Goal: Communication & Community: Answer question/provide support

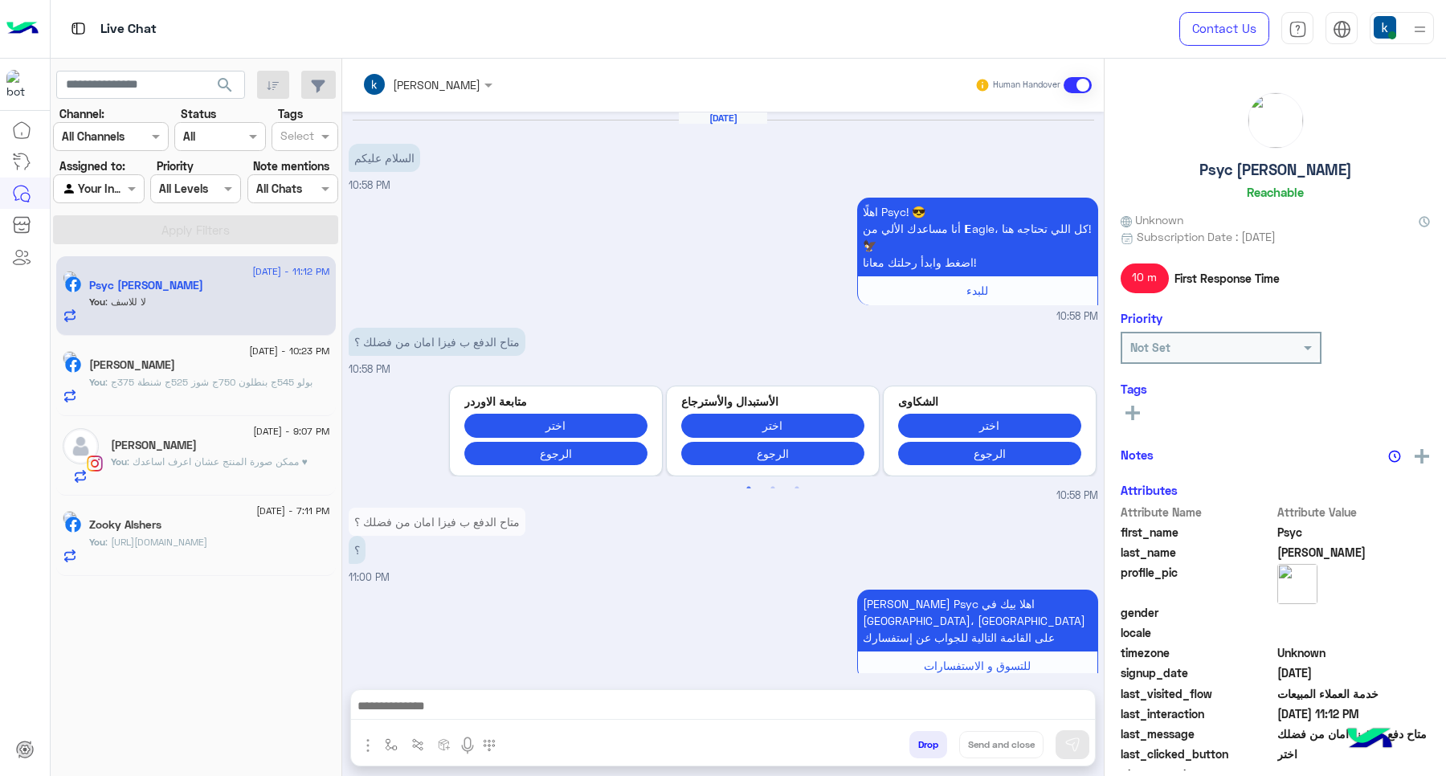
scroll to position [591, 0]
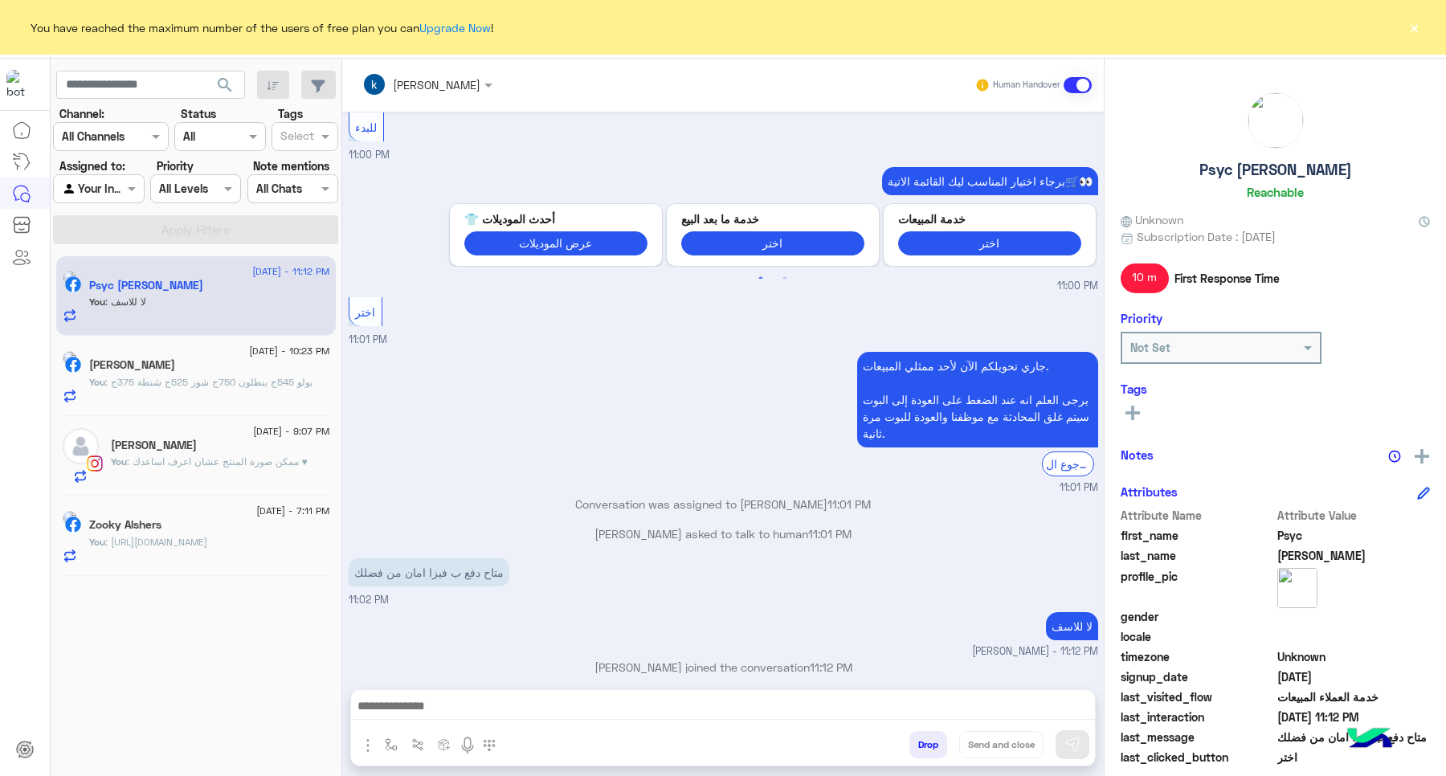
click at [1411, 29] on button "×" at bounding box center [1414, 27] width 16 height 16
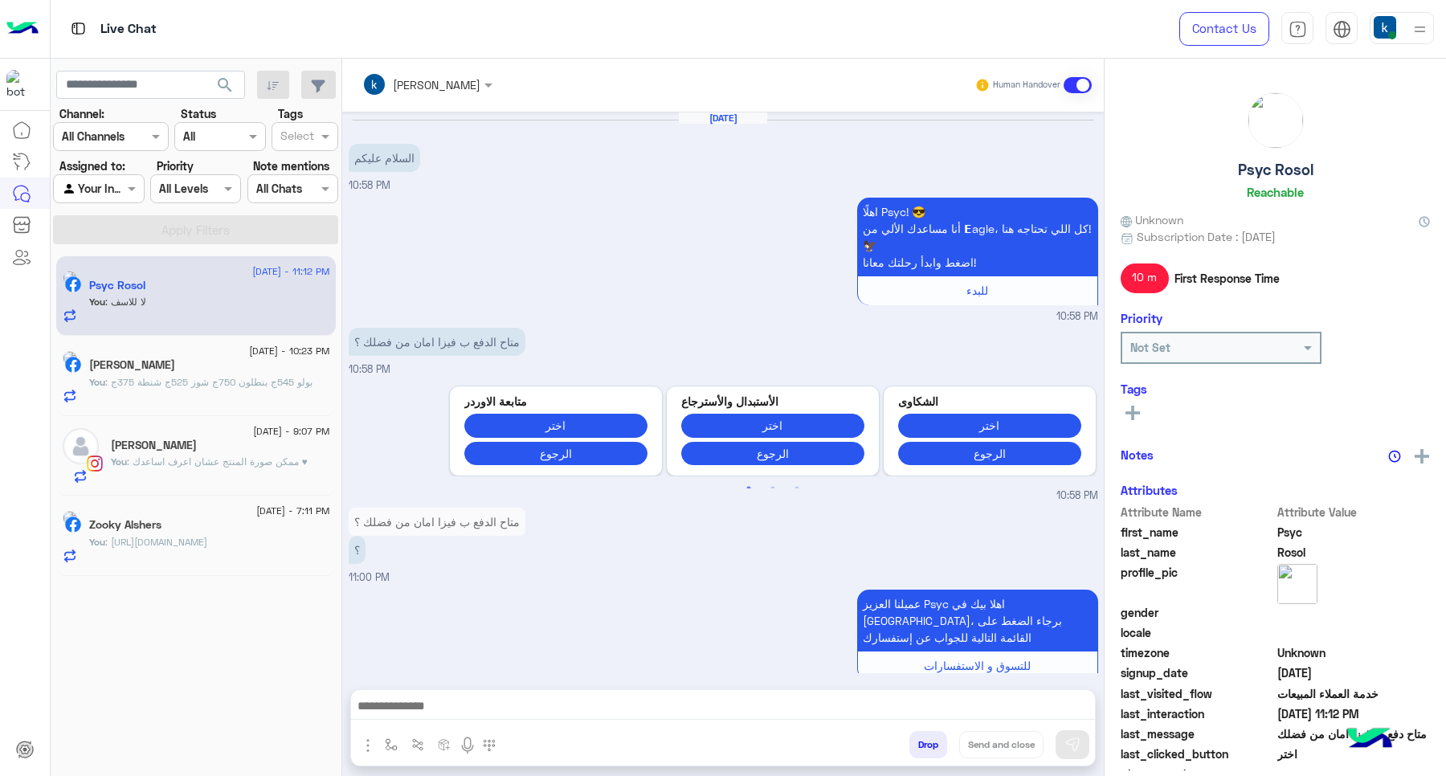
scroll to position [591, 0]
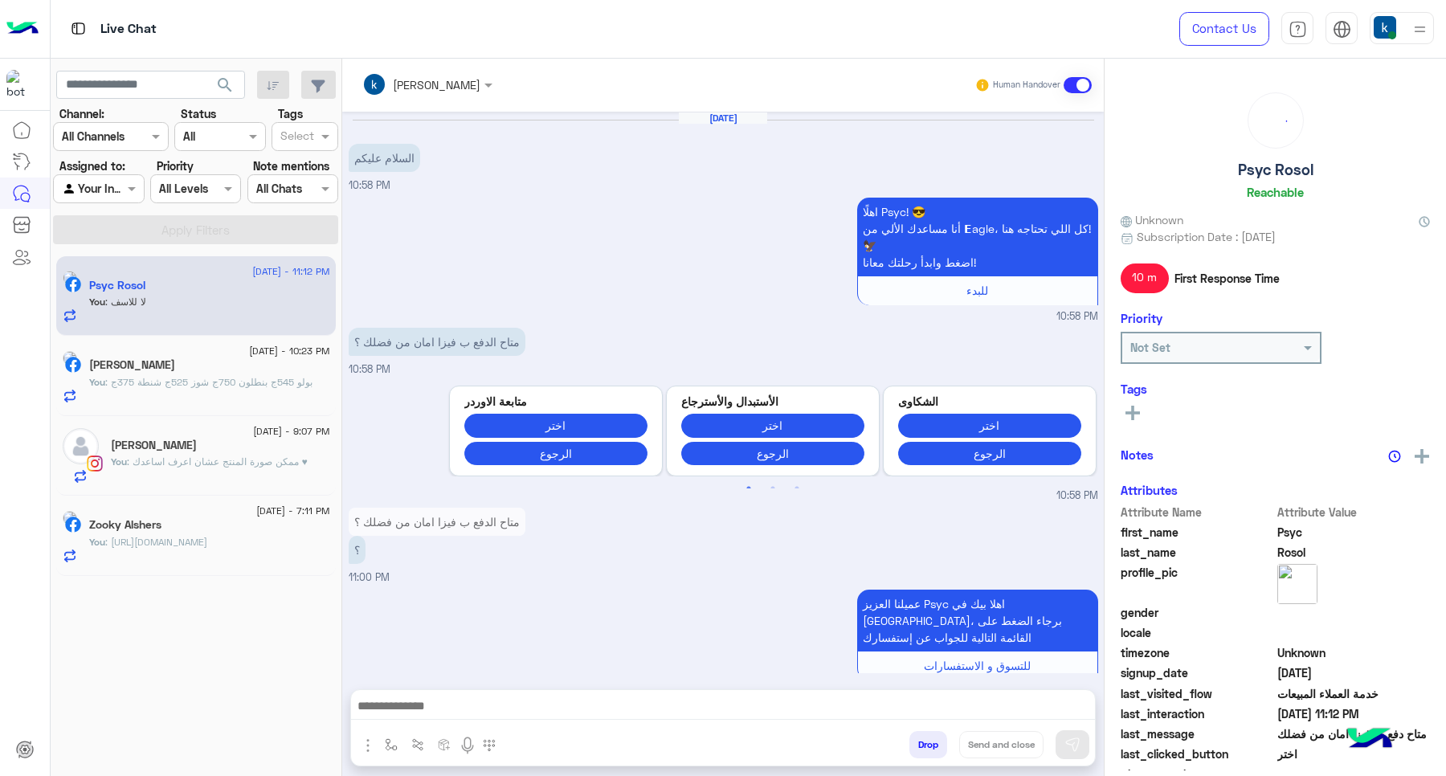
scroll to position [591, 0]
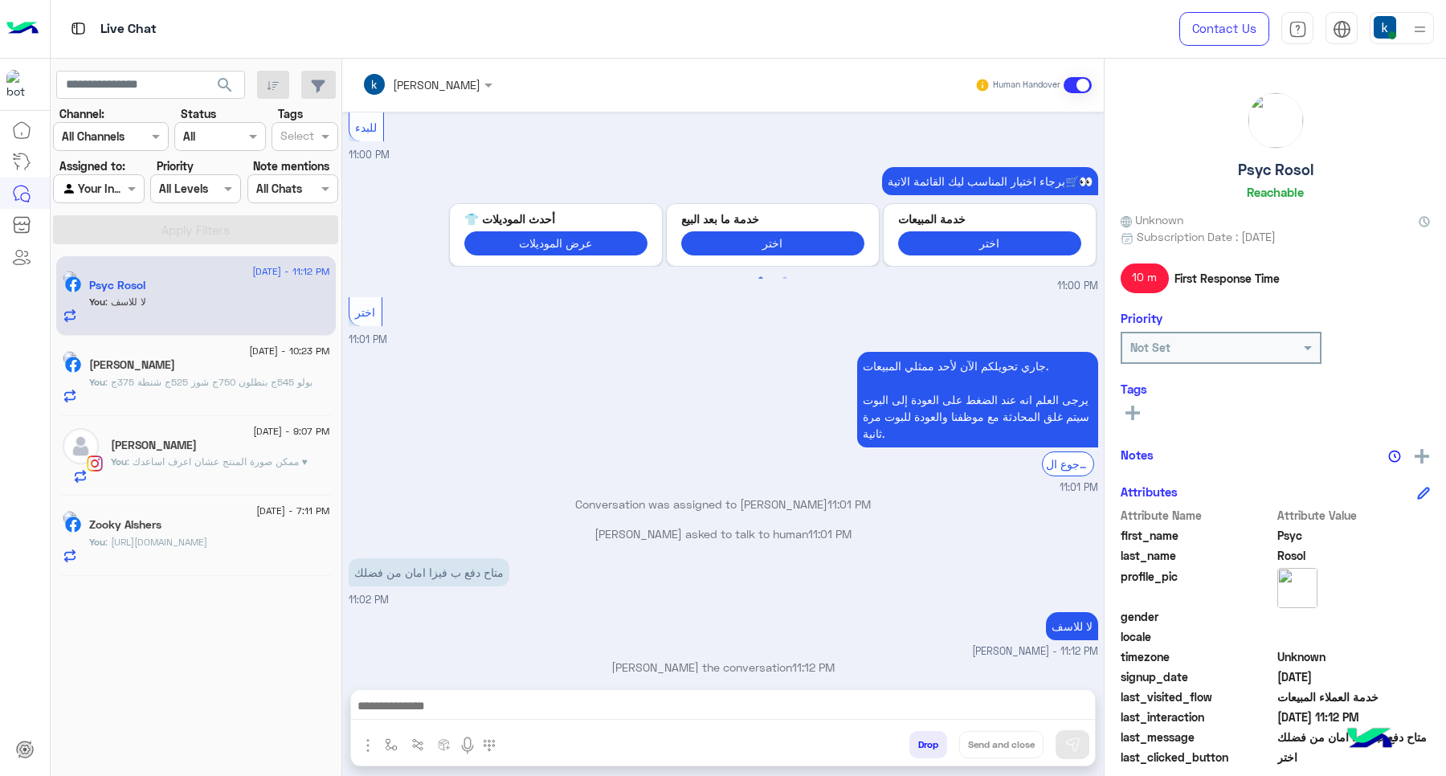
click at [914, 743] on button "Drop" at bounding box center [929, 744] width 38 height 27
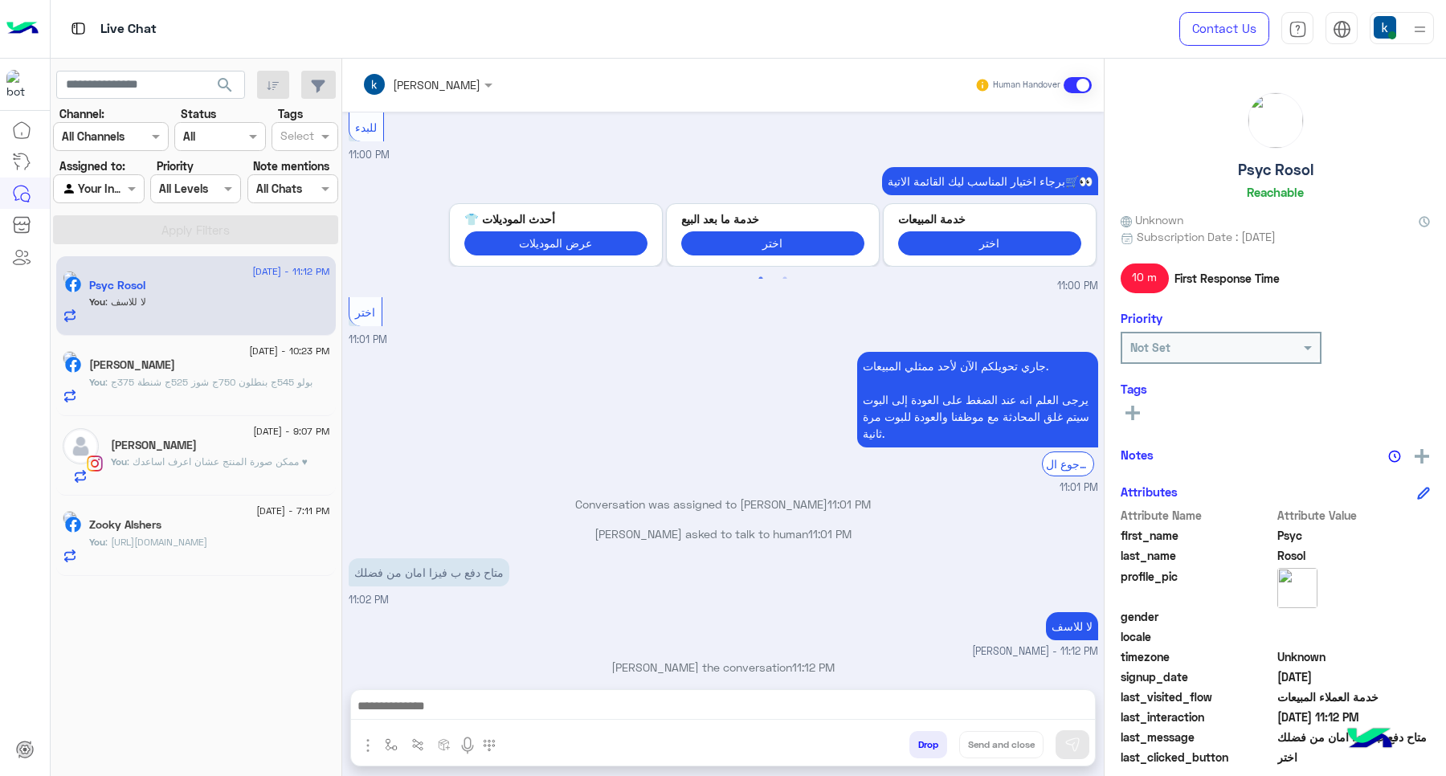
click at [914, 743] on button "Drop" at bounding box center [929, 744] width 38 height 27
click at [914, 743] on div "[PERSON_NAME] Human Handover [DATE] السلام عليكم 10:58 PM اهلًا Psyc! 😎 أنا مسا…" at bounding box center [723, 421] width 762 height 724
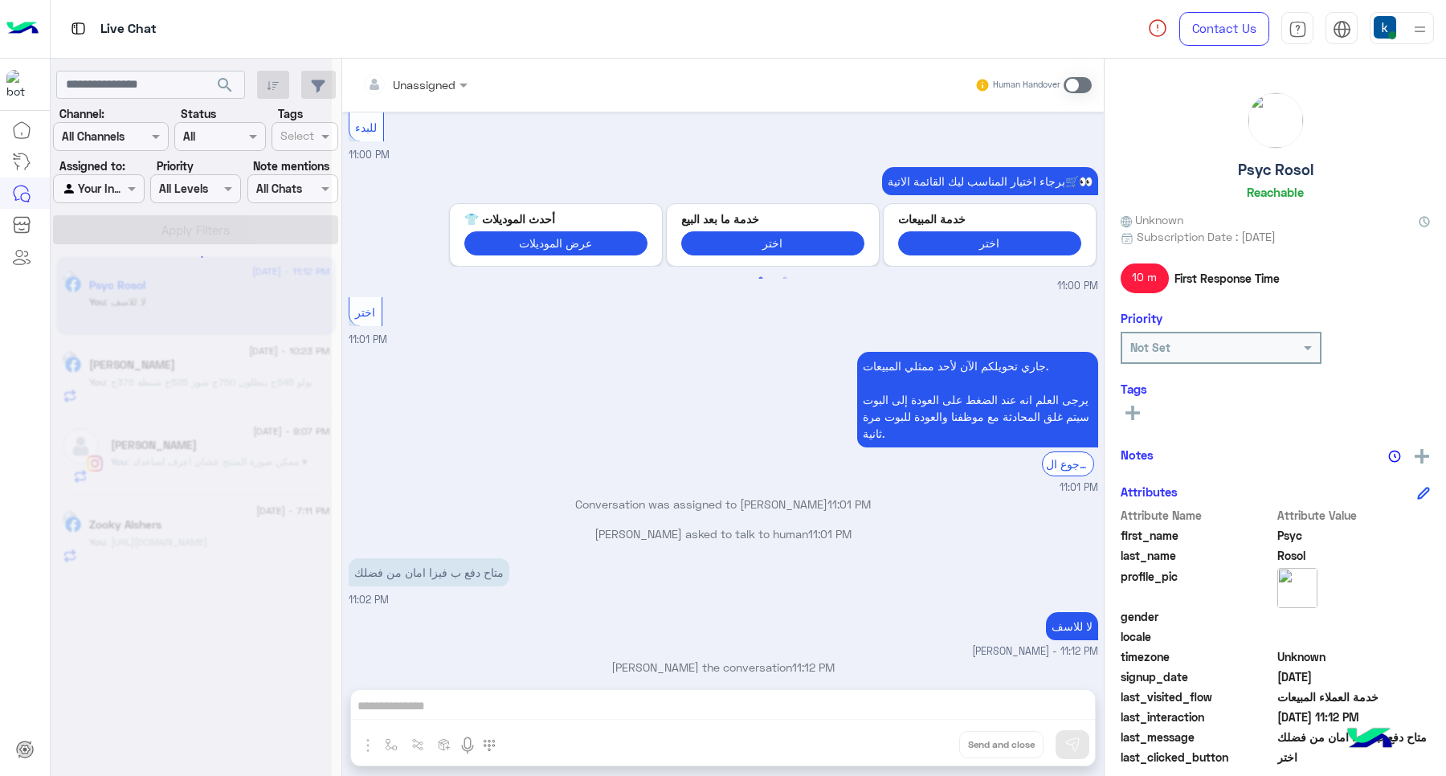
click at [914, 743] on div "Unassigned Human Handover Sep 15, 2025 السلام عليكم 10:58 PM اهلًا Psyc! 😎 أنا …" at bounding box center [723, 421] width 762 height 724
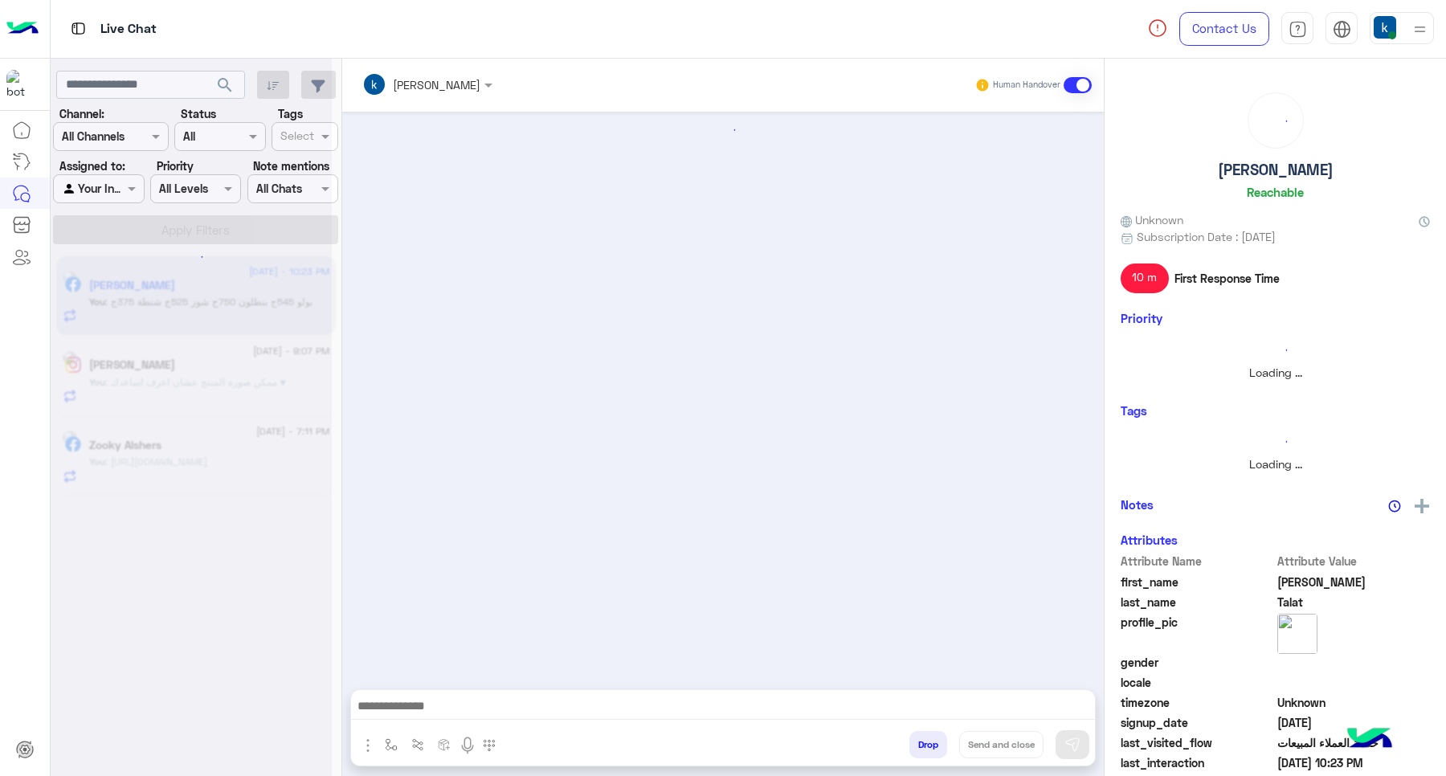
click at [914, 743] on button "Drop" at bounding box center [929, 744] width 38 height 27
click at [914, 743] on div "khaled mohamed Human Handover Drop Send and close" at bounding box center [723, 421] width 762 height 724
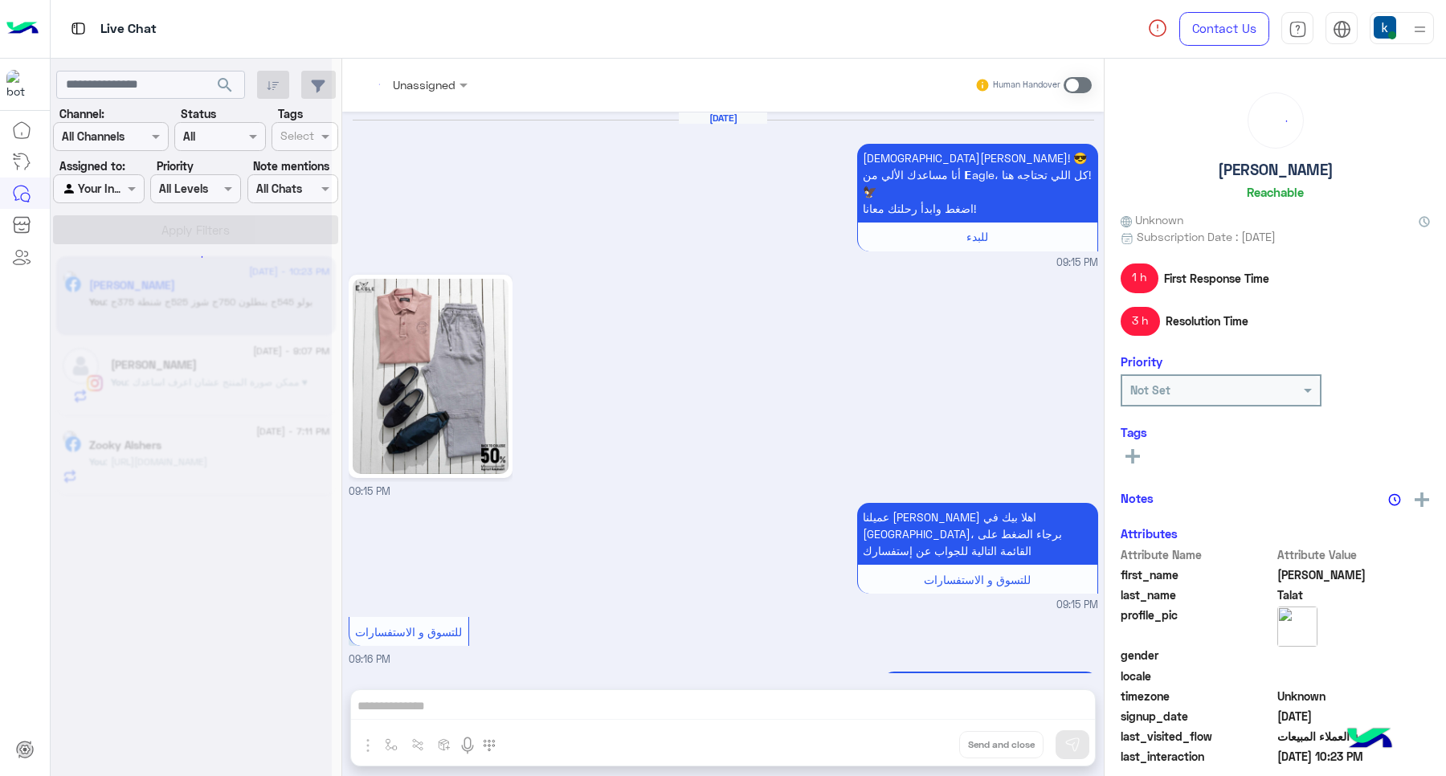
scroll to position [1344, 0]
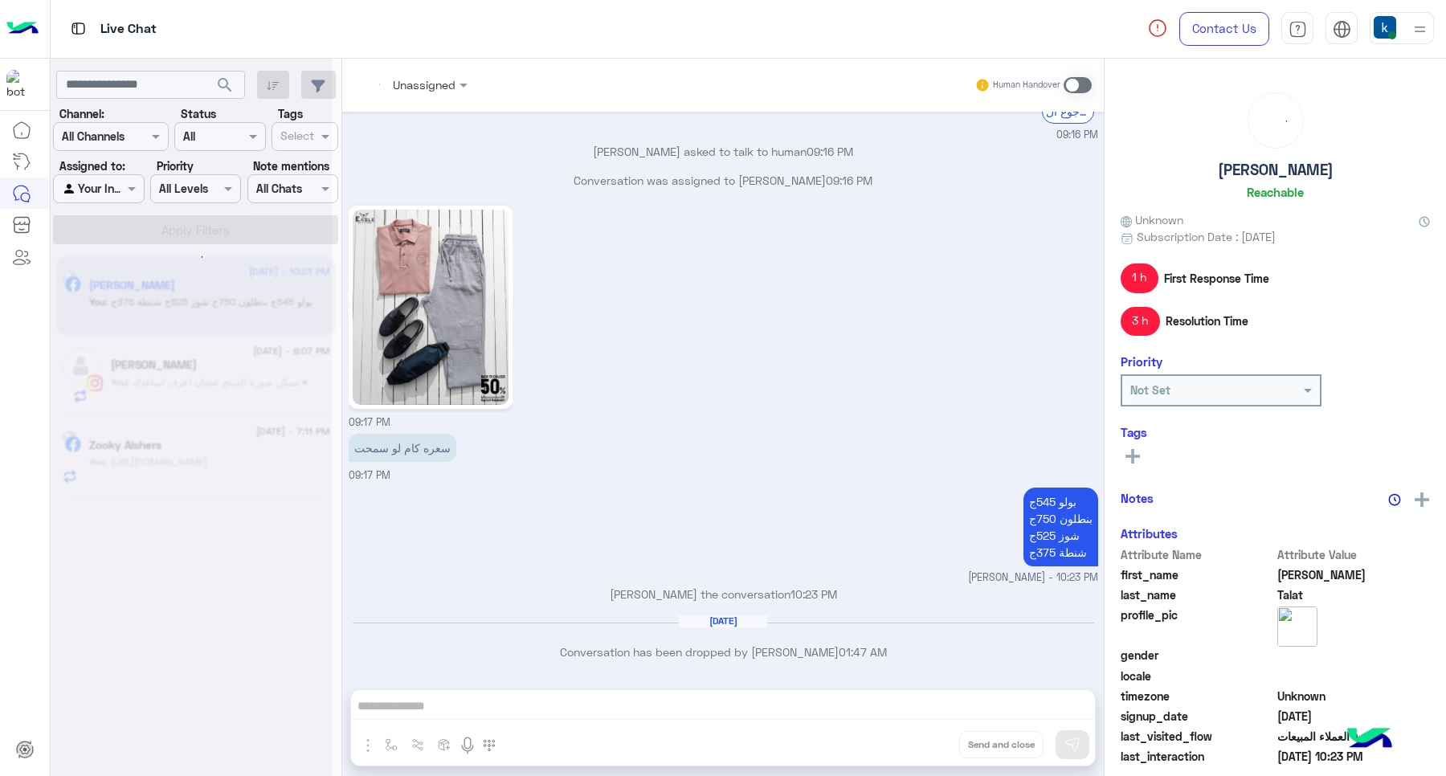
click at [914, 743] on div "Unassigned Human Handover Sep 15, 2025 اهلًا Mohamed! 😎 أنا مساعدك الألي من 𝗘ag…" at bounding box center [723, 421] width 762 height 724
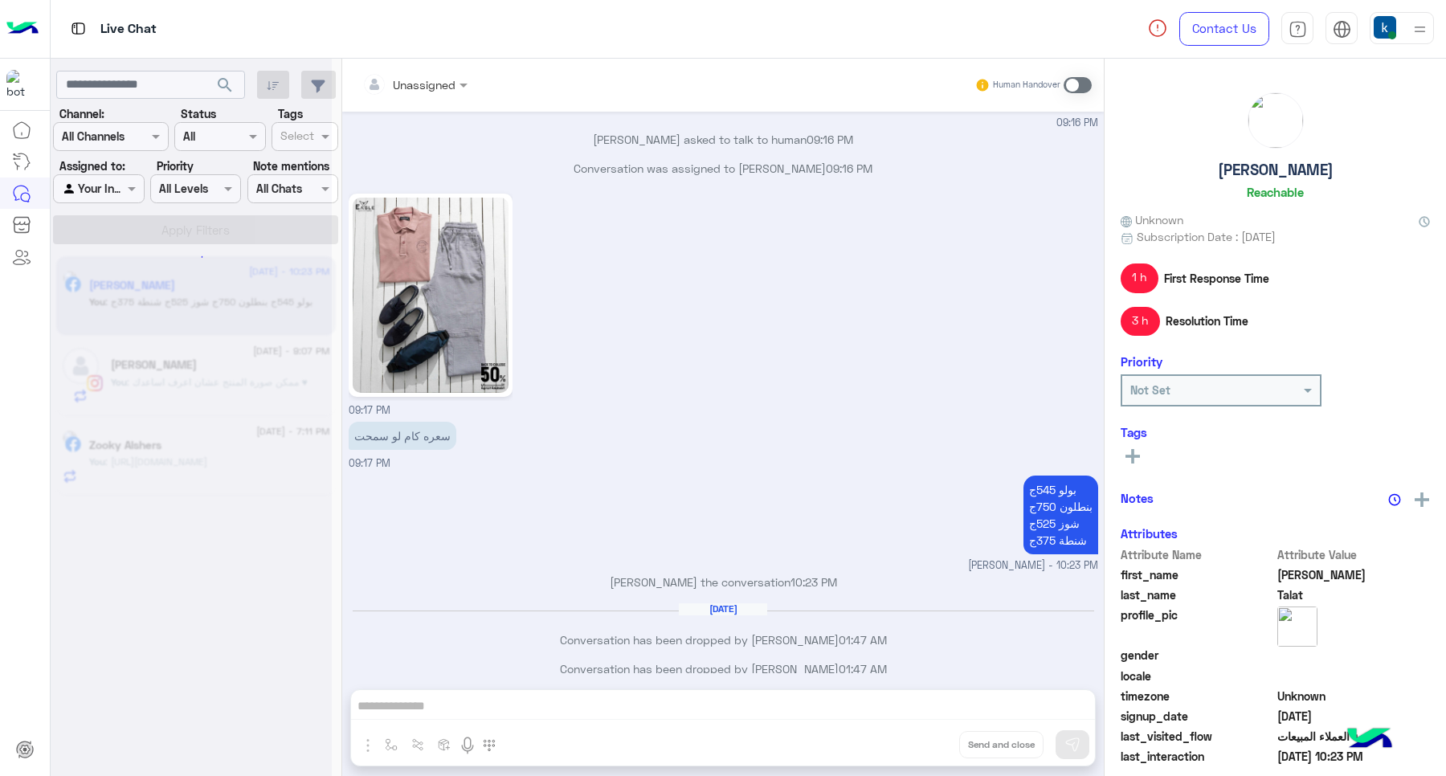
click at [0, 0] on button "Drop" at bounding box center [0, 0] width 0 height 0
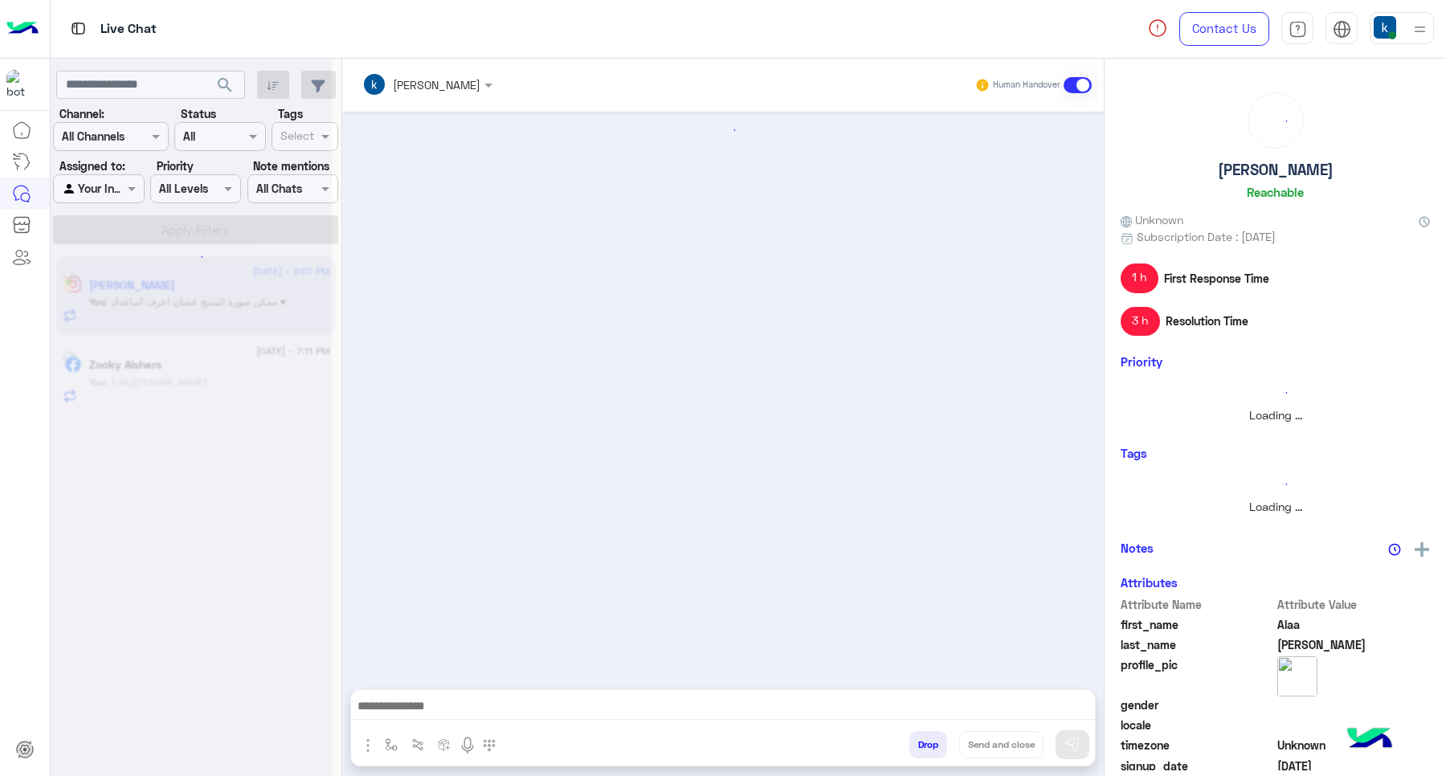
click at [914, 743] on button "Drop" at bounding box center [929, 744] width 38 height 27
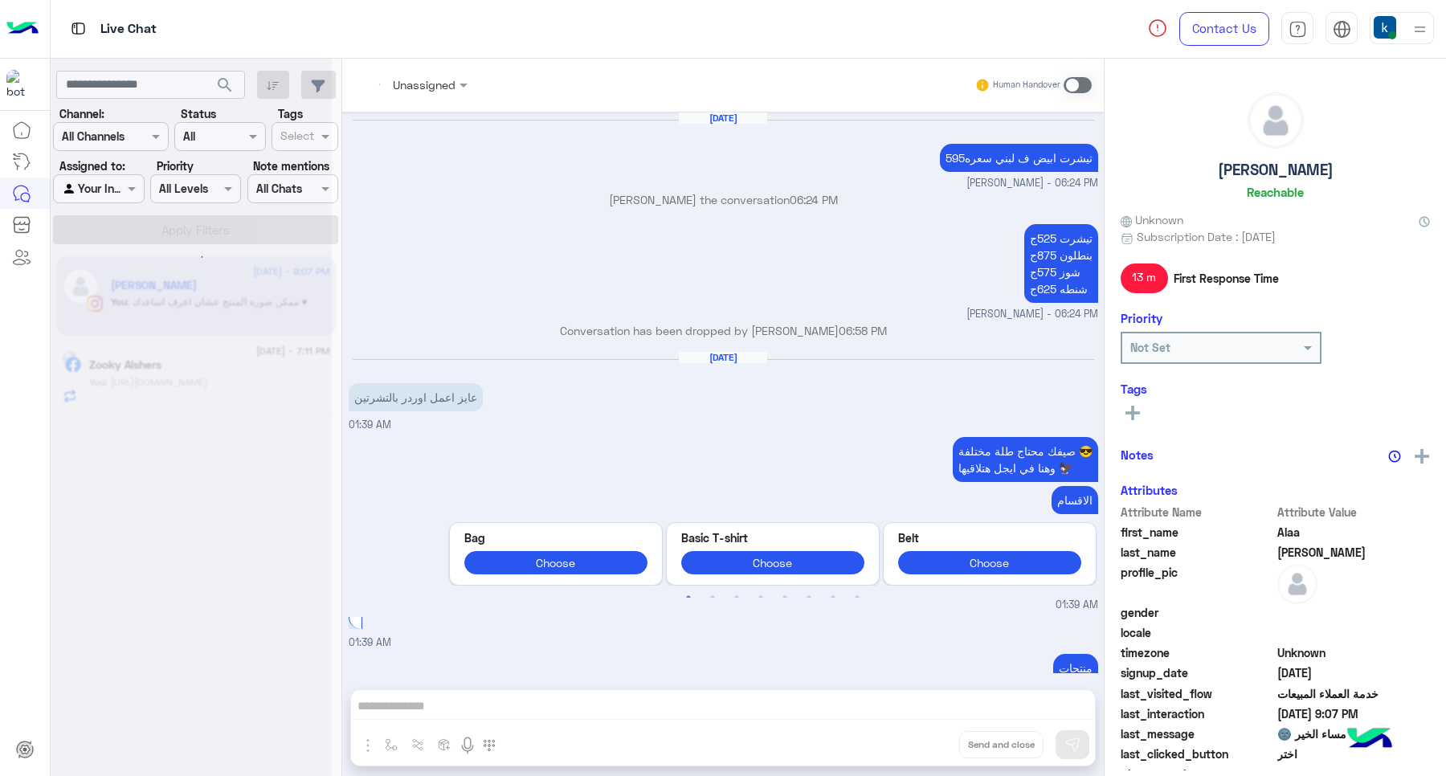
click at [914, 743] on div "Unassigned Human Handover Sep 6, 2025 تيشرت ابيض ف لبني سعره595 khaled mohamed …" at bounding box center [723, 421] width 762 height 724
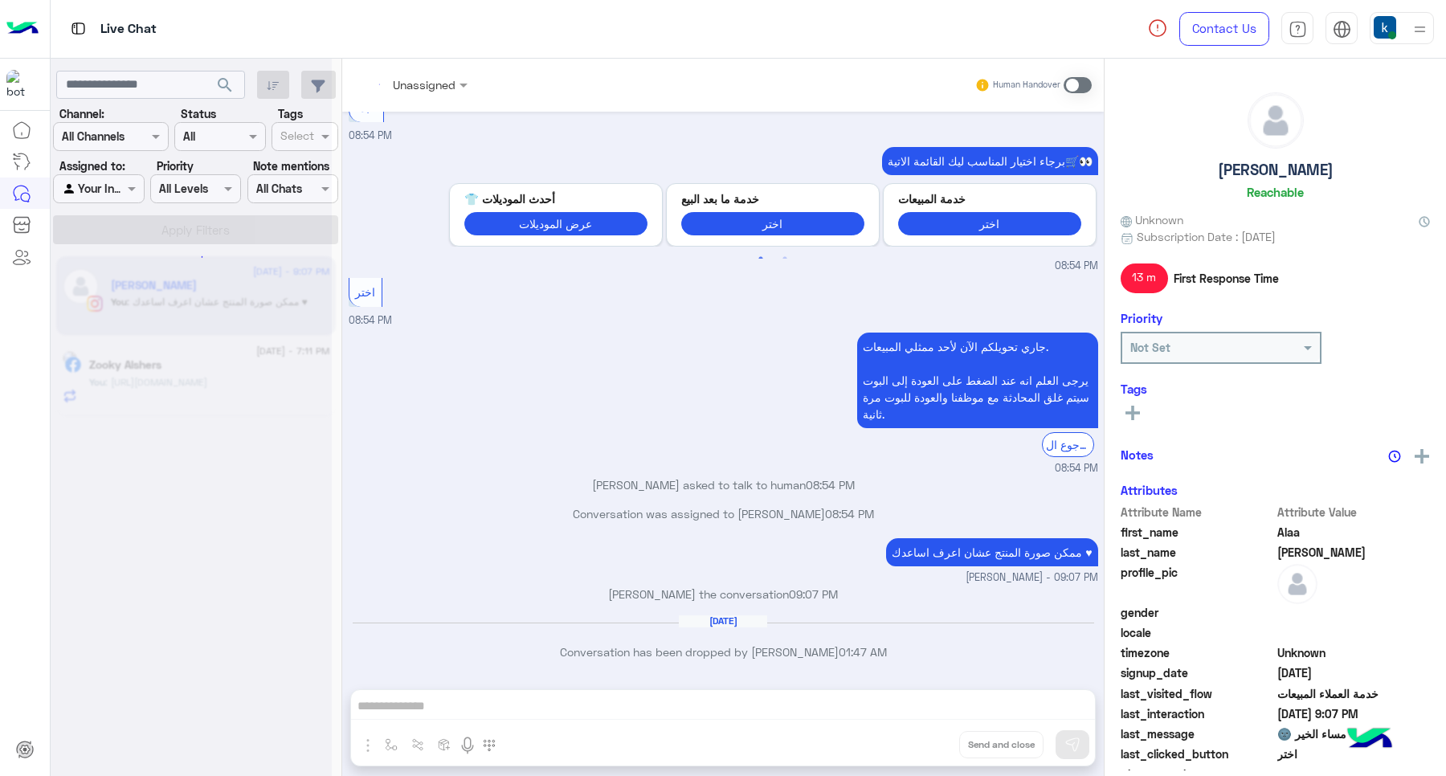
click at [914, 743] on div "Unassigned Human Handover Sep 6, 2025 تيشرت ابيض ف لبني سعره595 khaled mohamed …" at bounding box center [723, 421] width 762 height 724
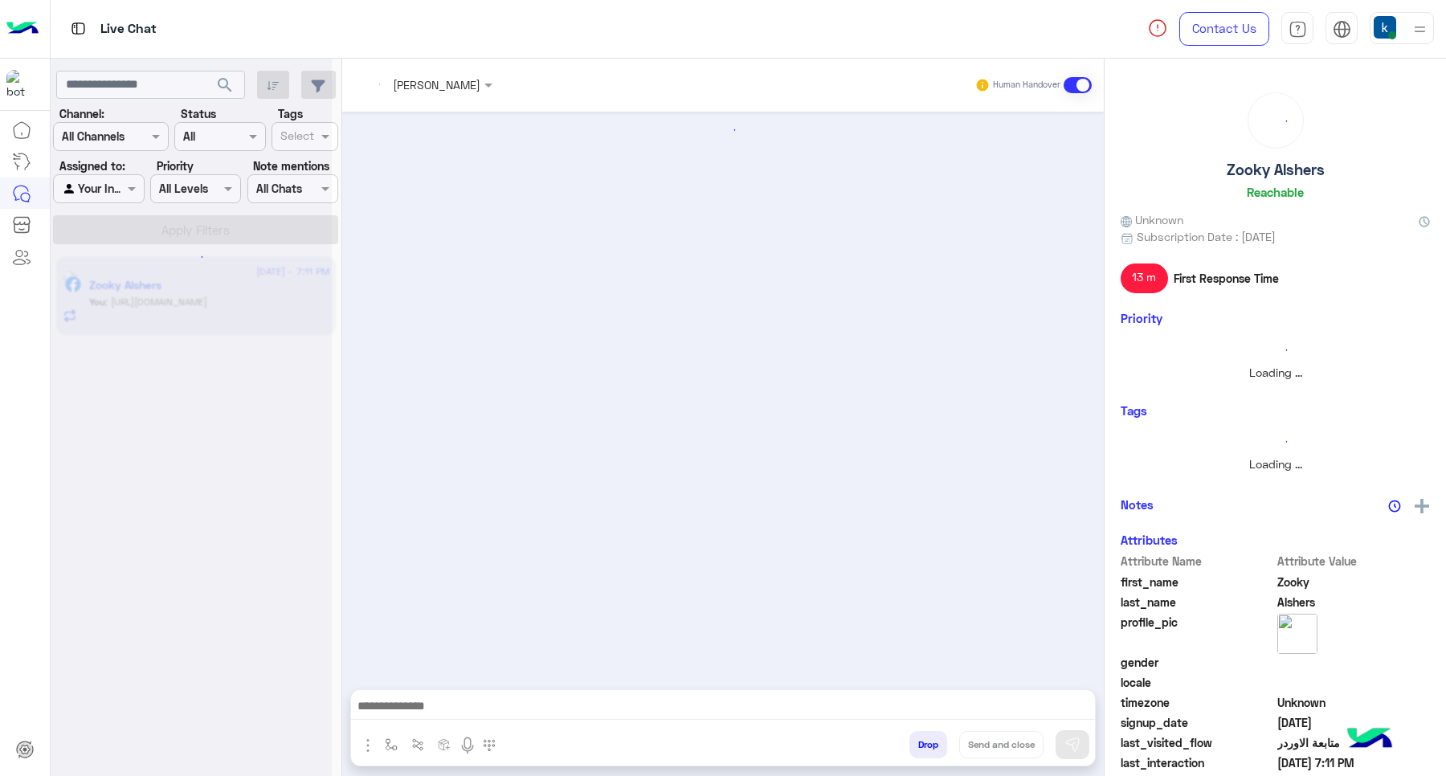
click at [914, 743] on button "Drop" at bounding box center [929, 744] width 38 height 27
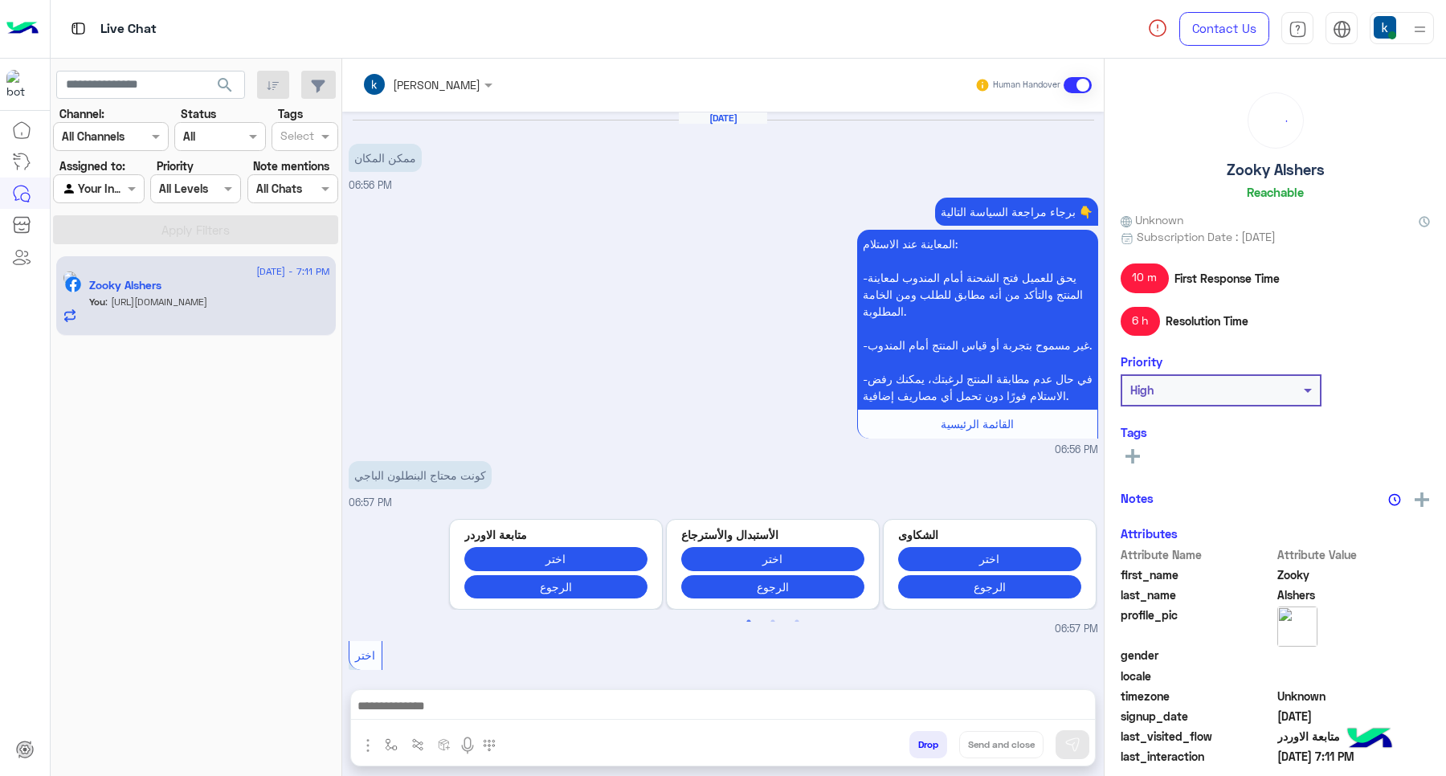
scroll to position [1135, 0]
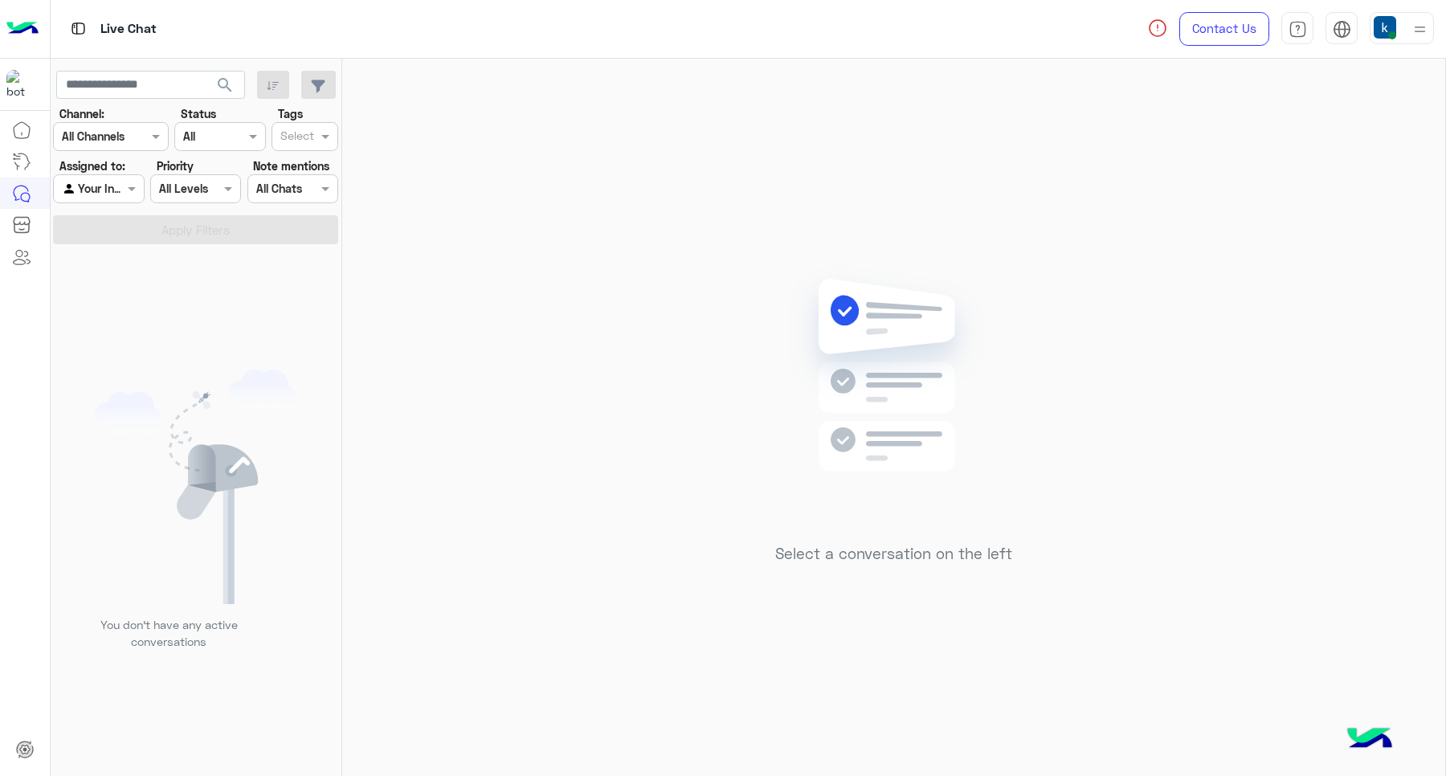
click at [1406, 13] on div at bounding box center [1402, 28] width 64 height 32
click at [1429, 227] on div "Online Break Busy Offline" at bounding box center [1333, 178] width 199 height 141
click at [821, 272] on img at bounding box center [894, 399] width 232 height 267
